Goal: Task Accomplishment & Management: Use online tool/utility

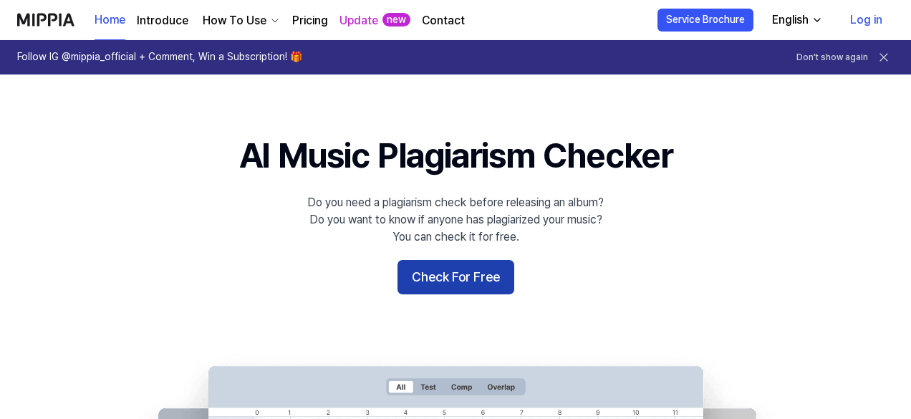
click at [460, 281] on button "Check For Free" at bounding box center [455, 277] width 117 height 34
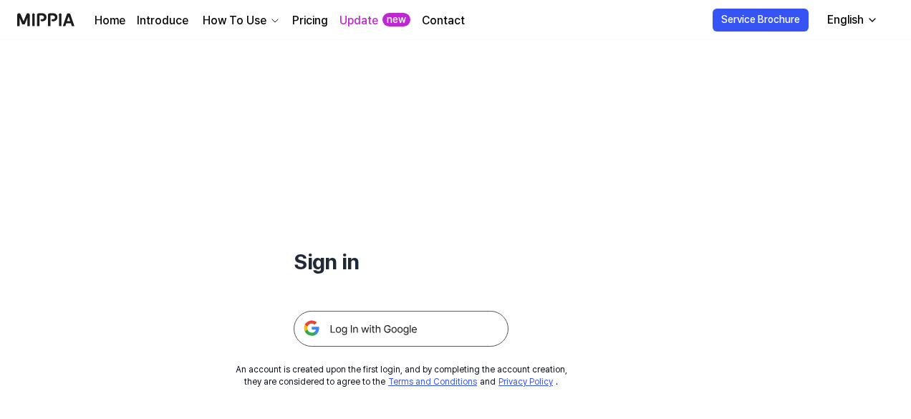
click at [359, 329] on img at bounding box center [401, 329] width 215 height 36
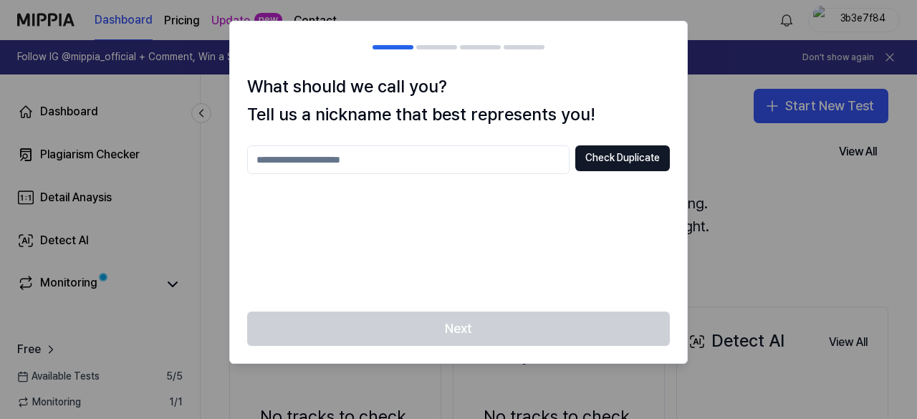
click at [329, 160] on input "text" at bounding box center [408, 159] width 322 height 29
type input "**********"
click at [621, 157] on button "Check Duplicate" at bounding box center [622, 158] width 95 height 26
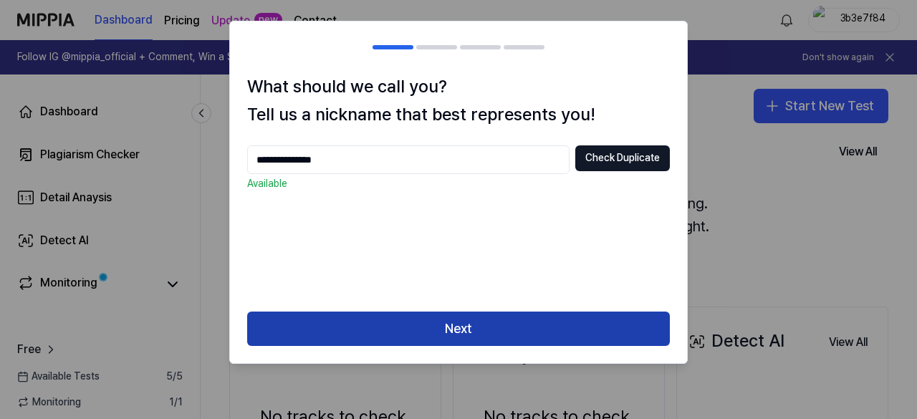
click at [452, 329] on button "Next" at bounding box center [458, 328] width 422 height 34
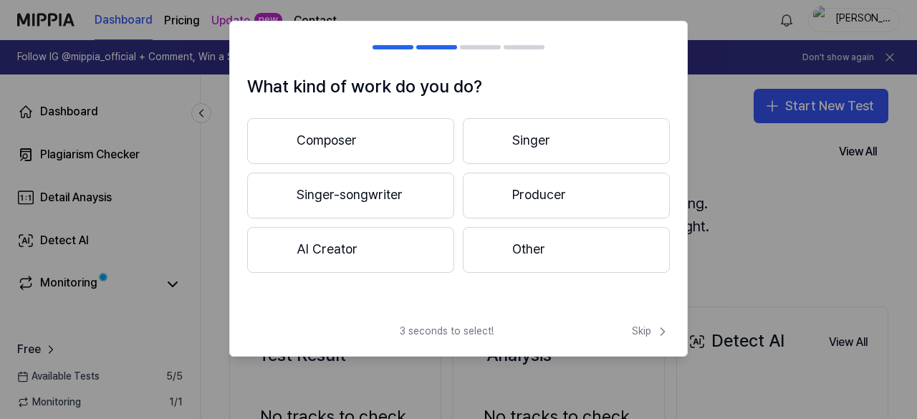
click at [551, 193] on button "Producer" at bounding box center [566, 196] width 207 height 46
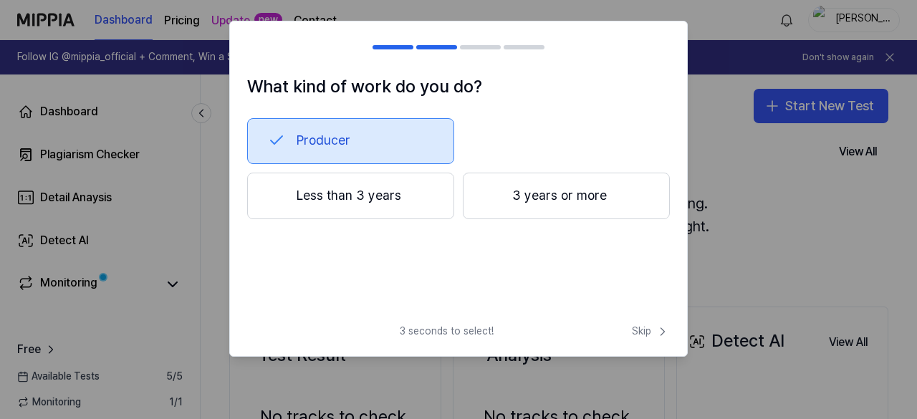
click at [551, 193] on button "3 years or more" at bounding box center [566, 196] width 207 height 47
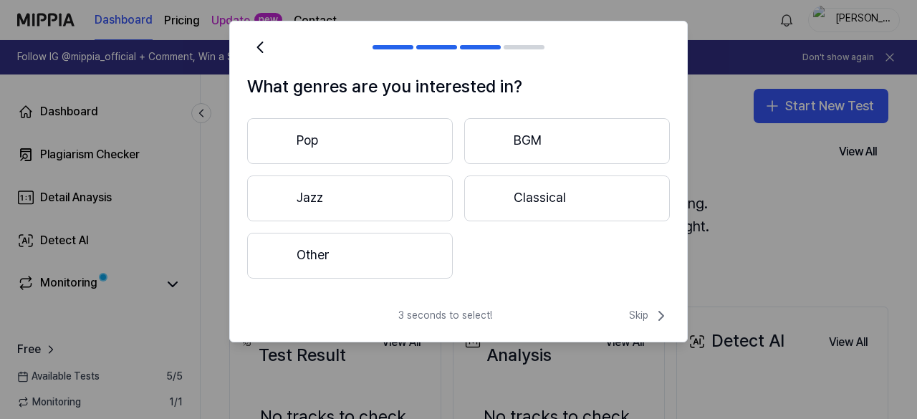
click at [334, 143] on button "Pop" at bounding box center [350, 141] width 206 height 46
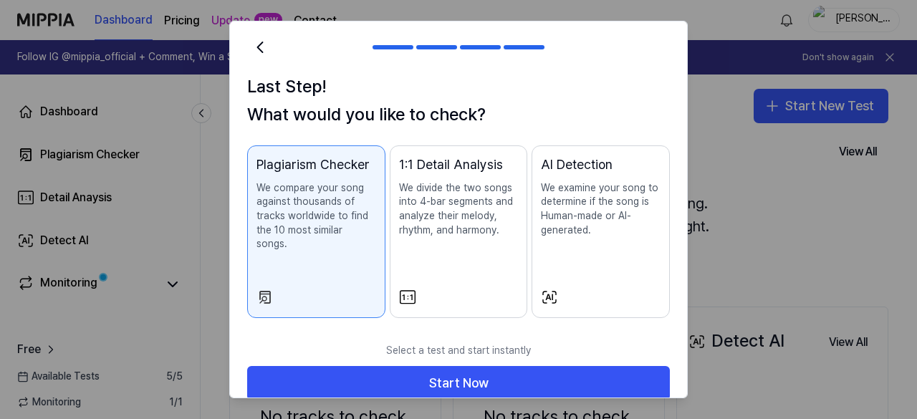
click at [467, 228] on p "We divide the two songs into 4-bar segments and analyze their melody, rhythm, a…" at bounding box center [459, 209] width 120 height 56
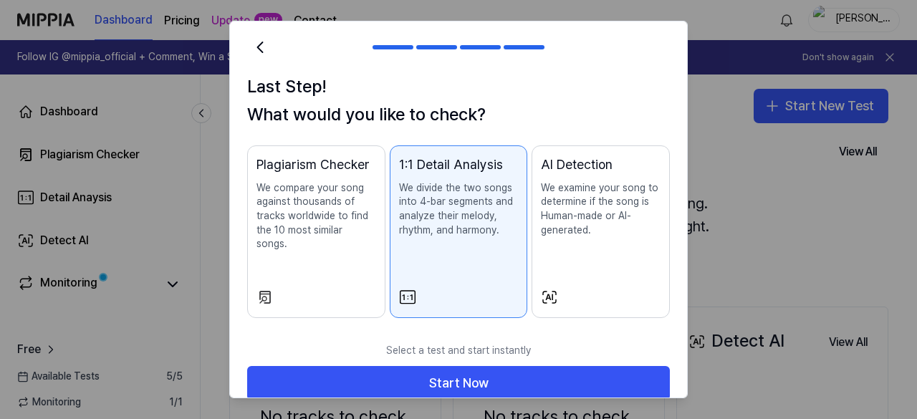
click at [296, 240] on div "Plagiarism Checker We compare your song against thousands of tracks worldwide t…" at bounding box center [316, 217] width 120 height 125
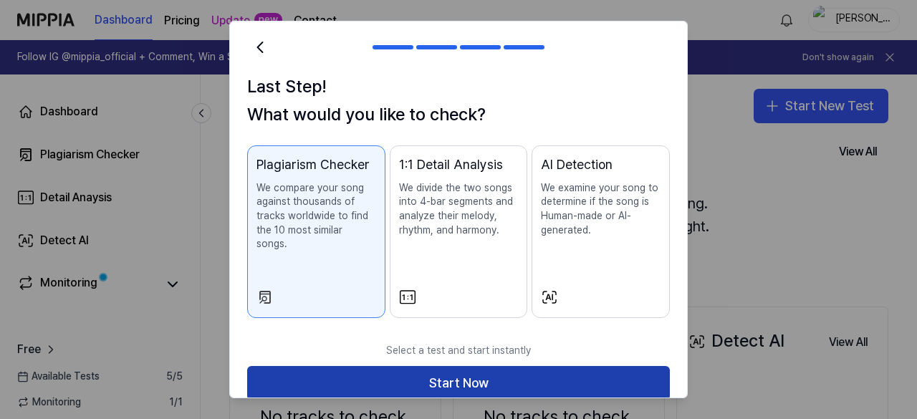
click at [448, 366] on button "Start Now" at bounding box center [458, 383] width 422 height 34
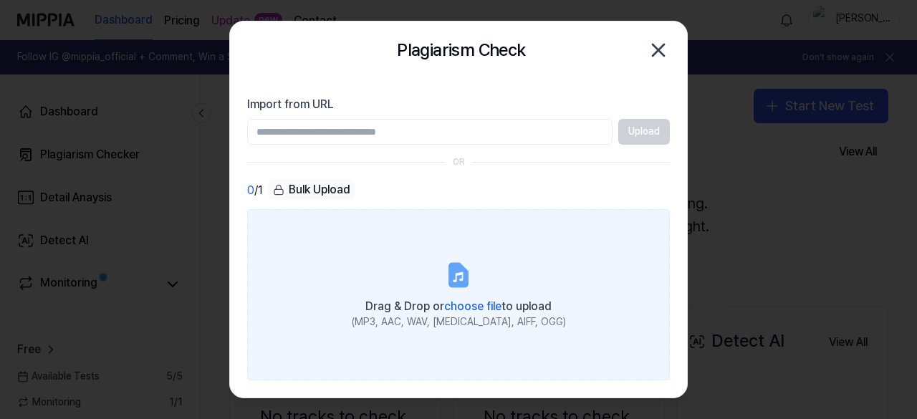
click at [468, 302] on span "choose file" at bounding box center [472, 306] width 57 height 14
click at [0, 0] on input "Drag & Drop or choose file to upload (MP3, AAC, WAV, [MEDICAL_DATA], AIFF, OGG)" at bounding box center [0, 0] width 0 height 0
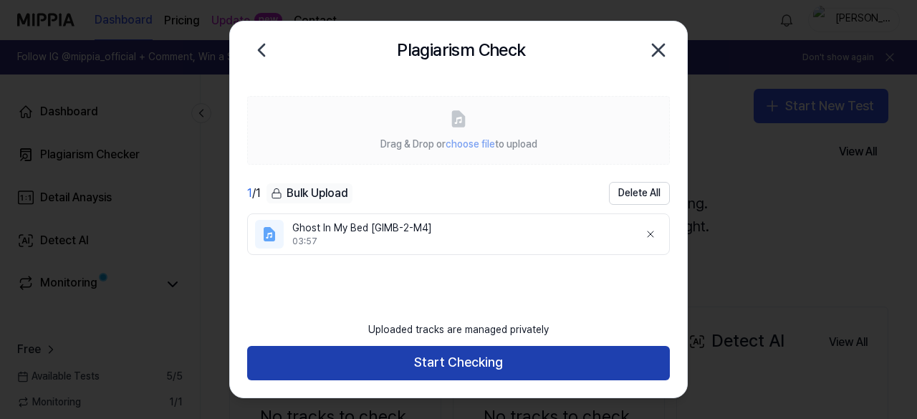
click at [450, 361] on button "Start Checking" at bounding box center [458, 363] width 422 height 34
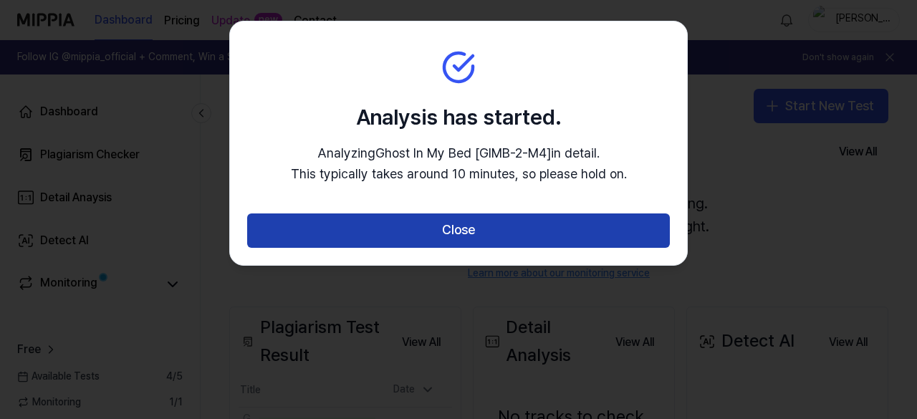
click at [460, 233] on button "Close" at bounding box center [458, 230] width 422 height 34
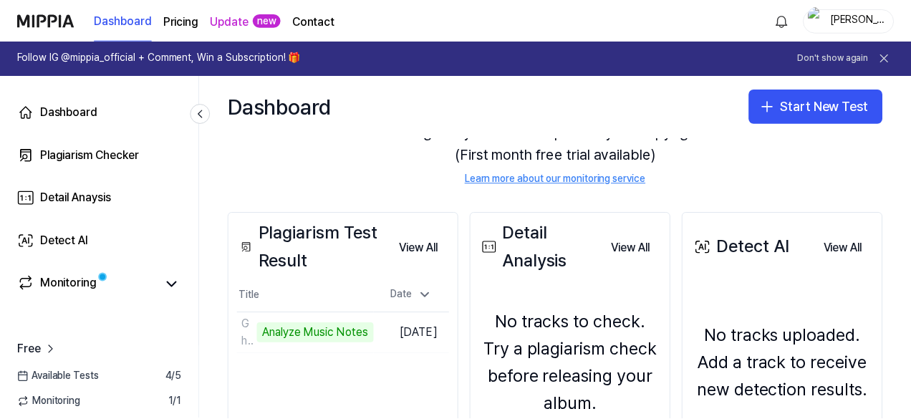
scroll to position [238, 0]
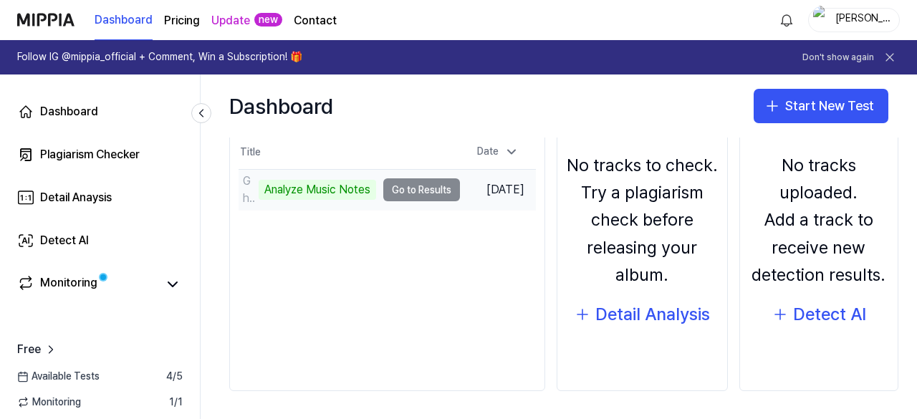
click at [422, 194] on td "Ghost In My Bed [GIMB-2-M4] Analyze Music Notes Go to Results" at bounding box center [348, 190] width 221 height 40
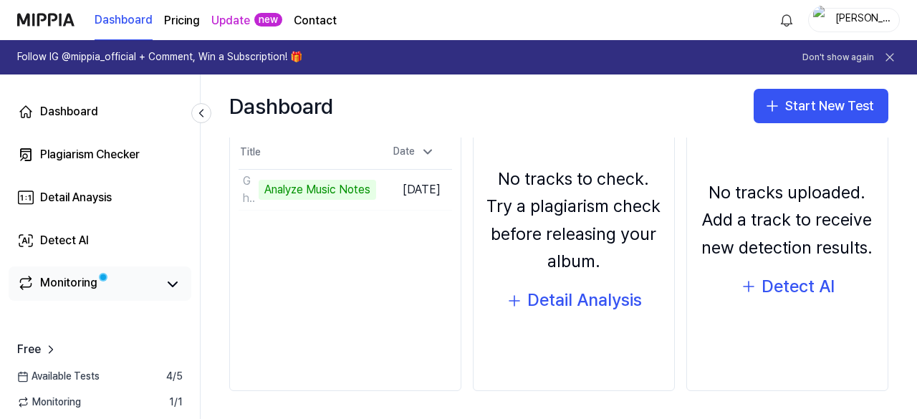
click at [135, 284] on link "Monitoring" at bounding box center [87, 284] width 140 height 20
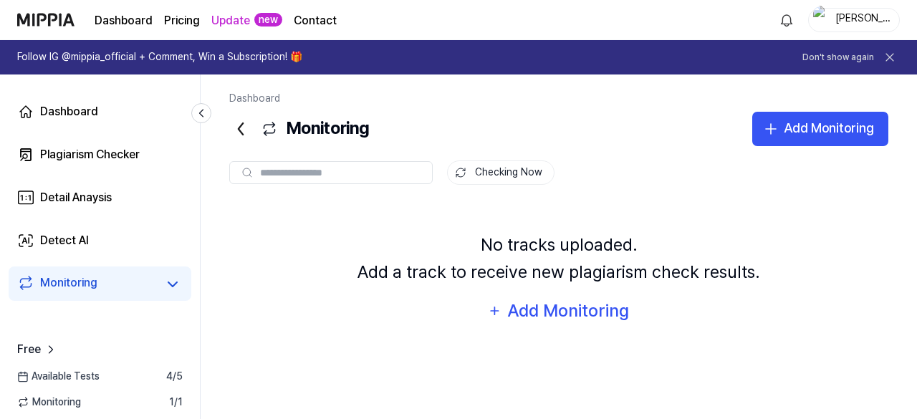
click at [463, 226] on div "No tracks uploaded. Add a track to receive new plagiarism check results. Add Mo…" at bounding box center [558, 278] width 659 height 150
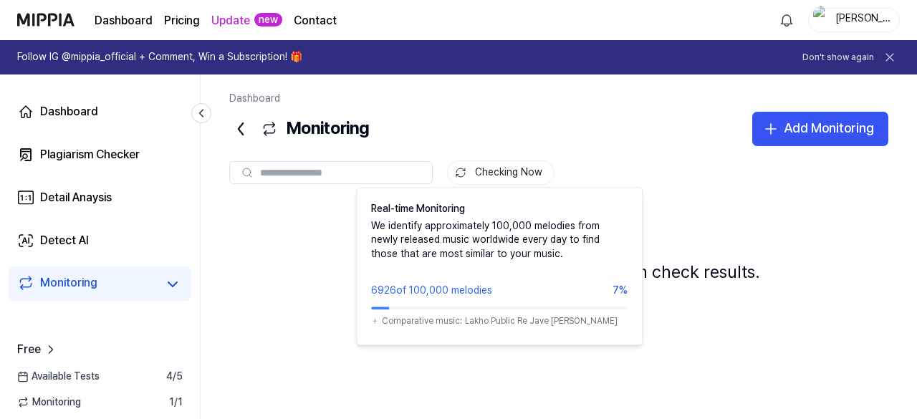
click at [488, 171] on button "Checking Now" at bounding box center [500, 172] width 107 height 24
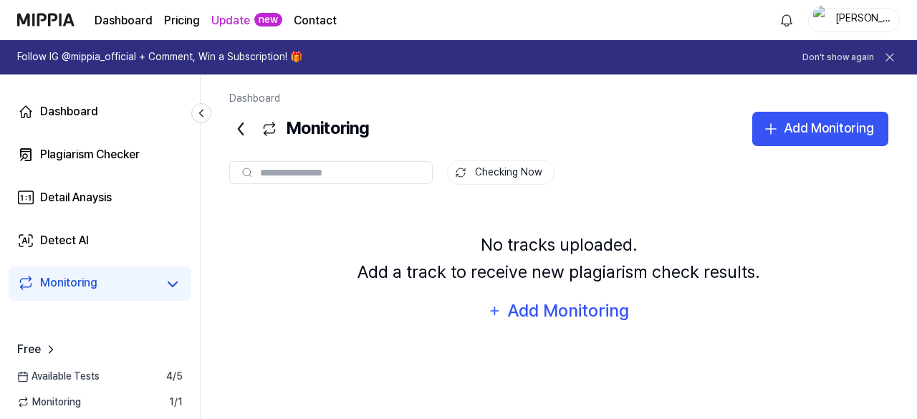
click at [170, 16] on page\) "Pricing" at bounding box center [182, 20] width 36 height 17
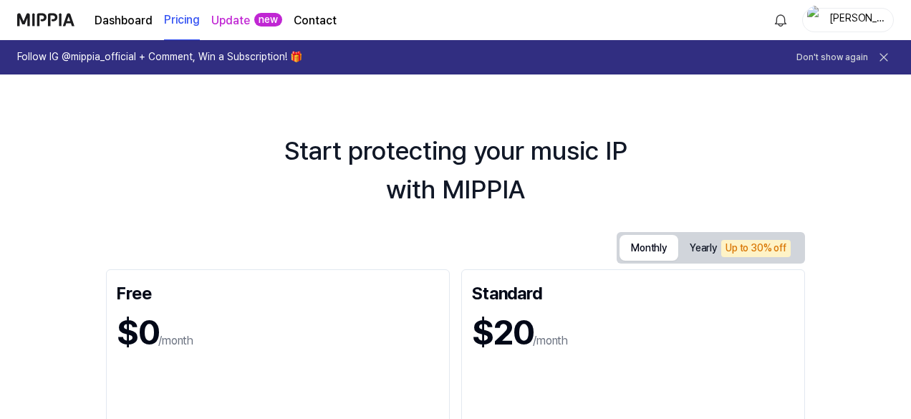
click at [637, 253] on button "Monthly" at bounding box center [648, 248] width 59 height 26
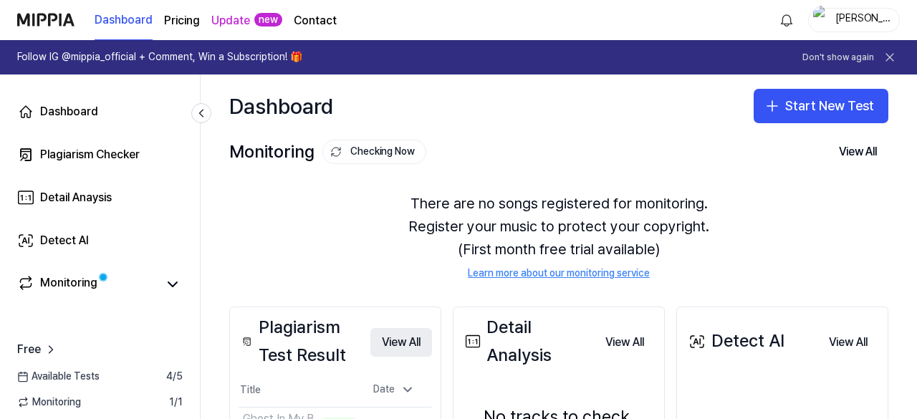
click at [412, 342] on button "View All" at bounding box center [401, 342] width 62 height 29
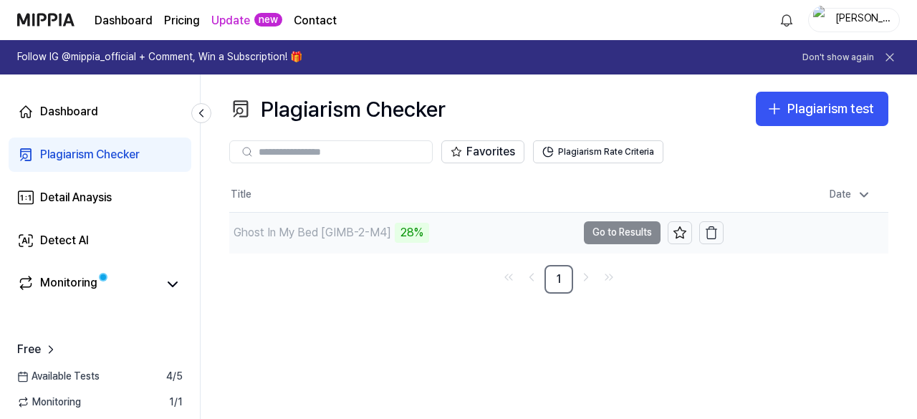
click at [619, 231] on td "Ghost In My Bed [GIMB-2-M4] 28% Go to Results" at bounding box center [476, 233] width 494 height 40
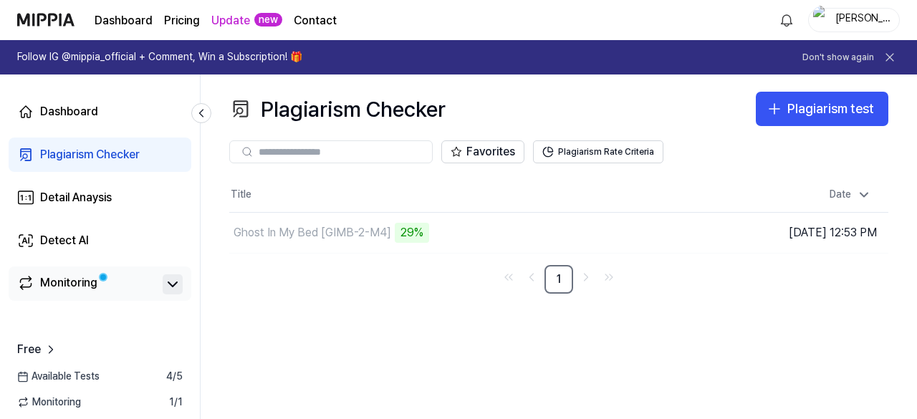
click at [173, 283] on icon at bounding box center [172, 284] width 17 height 17
click at [81, 195] on div "Detail Anaysis" at bounding box center [76, 197] width 72 height 17
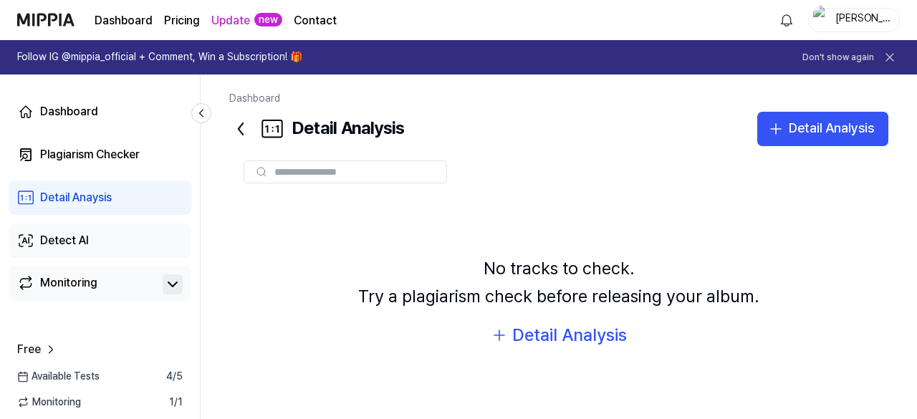
click at [77, 241] on div "Detect AI" at bounding box center [64, 240] width 49 height 17
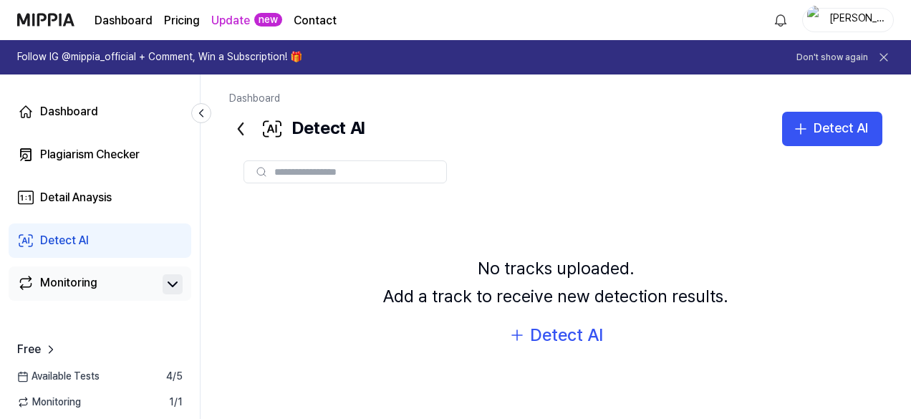
click at [84, 286] on div "Monitoring" at bounding box center [68, 284] width 57 height 20
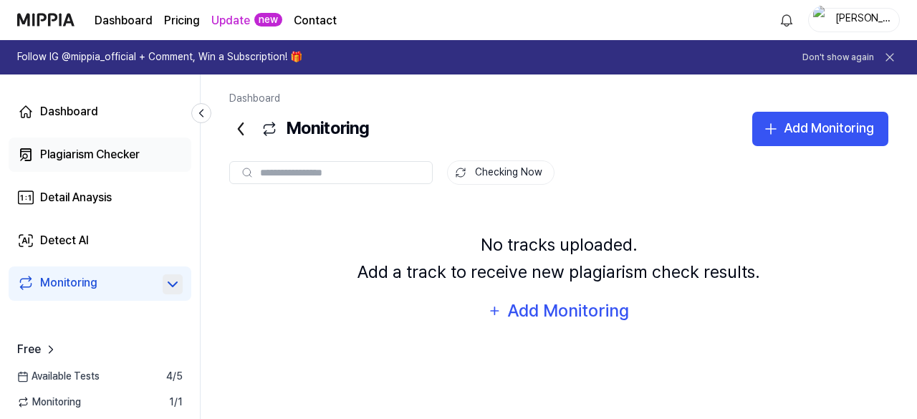
click at [66, 160] on div "Plagiarism Checker" at bounding box center [90, 154] width 100 height 17
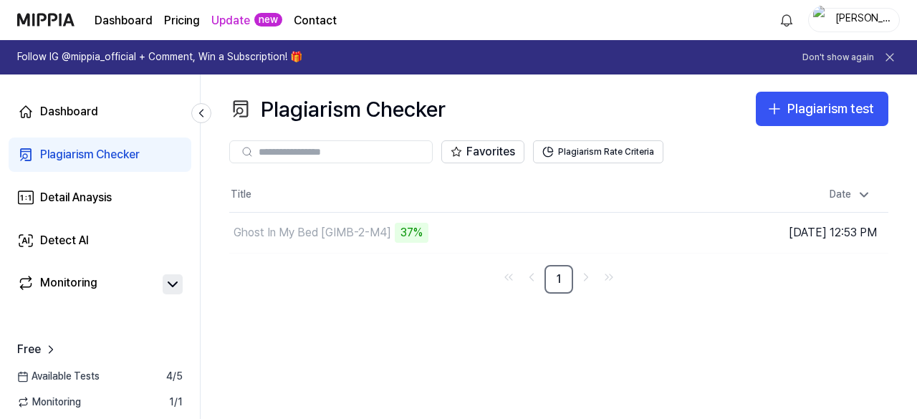
click at [338, 147] on input "text" at bounding box center [341, 151] width 165 height 13
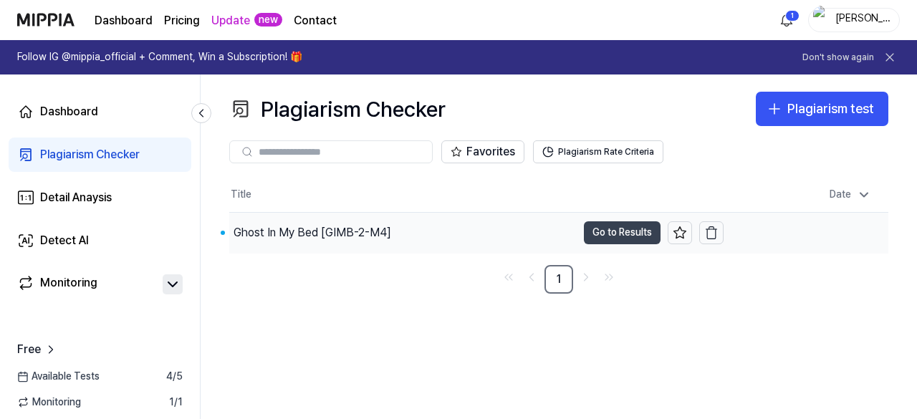
click at [612, 230] on button "Go to Results" at bounding box center [622, 232] width 77 height 23
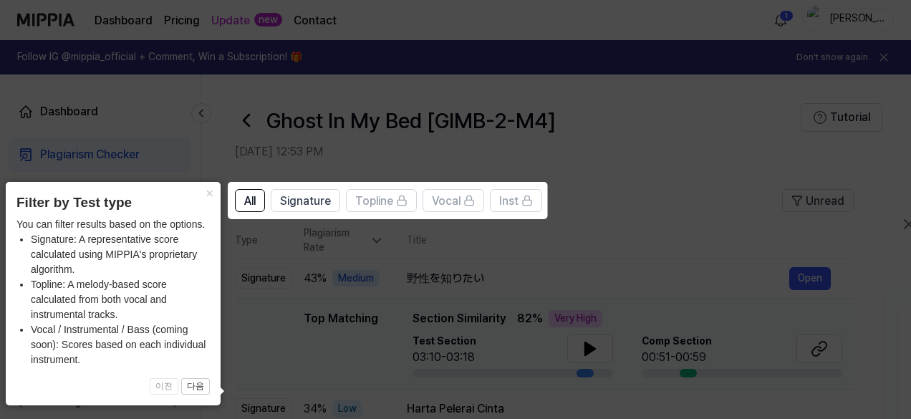
click at [655, 241] on icon at bounding box center [458, 209] width 917 height 419
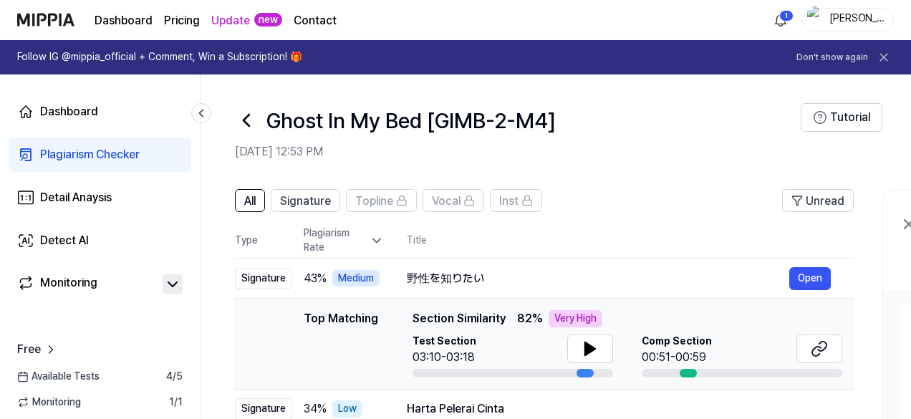
scroll to position [143, 0]
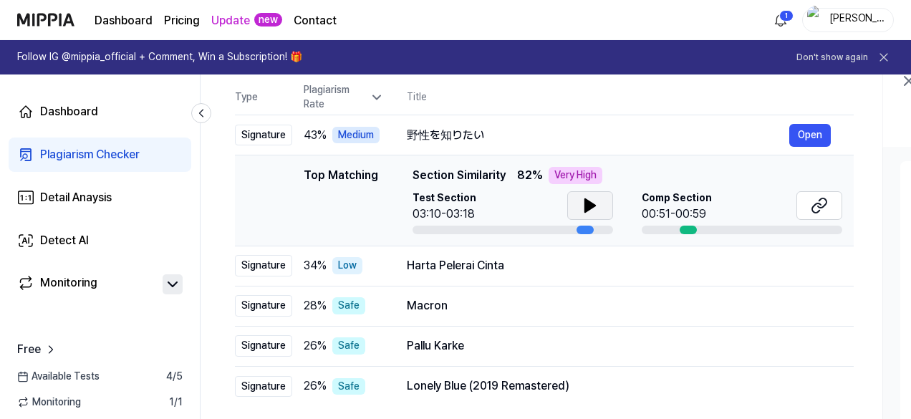
click at [591, 208] on icon at bounding box center [589, 205] width 17 height 17
click at [596, 208] on icon at bounding box center [589, 205] width 17 height 17
click at [591, 206] on icon at bounding box center [590, 205] width 10 height 13
click at [592, 201] on icon at bounding box center [589, 205] width 17 height 17
click at [687, 228] on div at bounding box center [688, 230] width 17 height 9
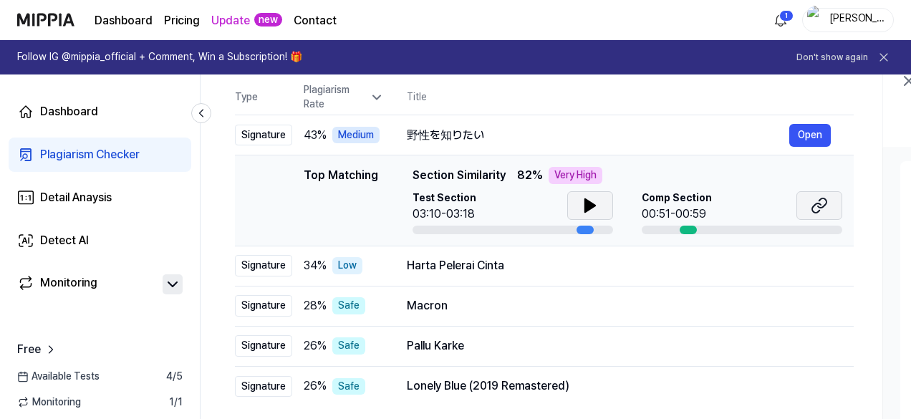
click at [819, 204] on icon at bounding box center [816, 207] width 9 height 9
